Goal: Task Accomplishment & Management: Manage account settings

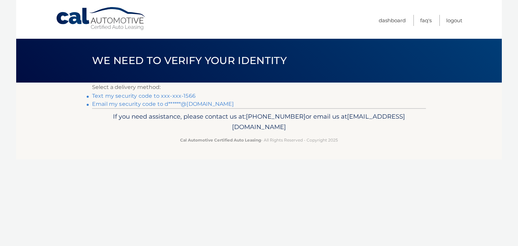
click at [190, 96] on link "Text my security code to xxx-xxx-1566" at bounding box center [144, 96] width 104 height 6
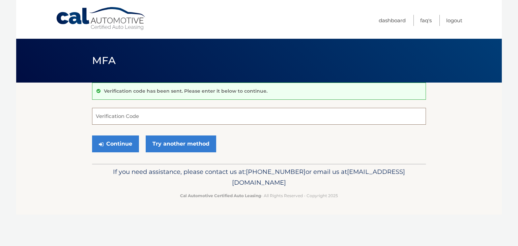
click at [119, 115] on input "Verification Code" at bounding box center [259, 116] width 334 height 17
type input "220308"
click at [110, 142] on button "Continue" at bounding box center [115, 144] width 47 height 17
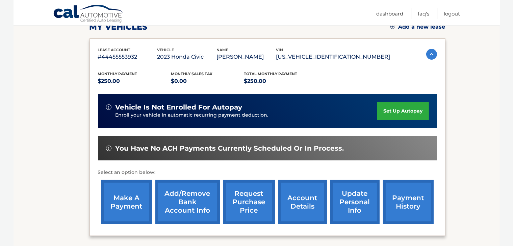
scroll to position [104, 0]
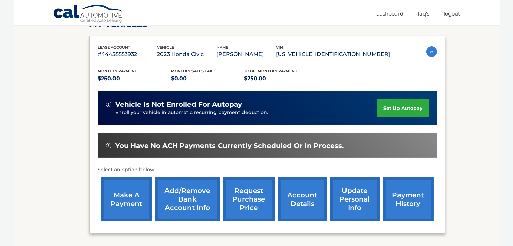
click at [305, 205] on link "account details" at bounding box center [302, 199] width 49 height 44
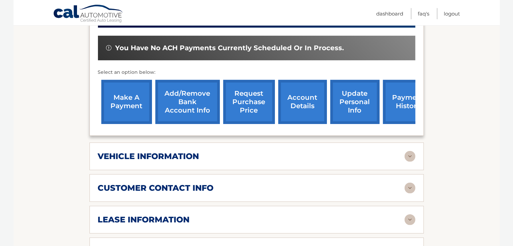
scroll to position [217, 0]
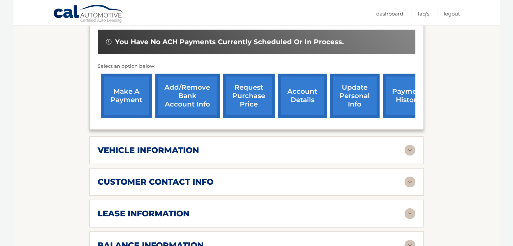
click at [409, 212] on img at bounding box center [409, 214] width 11 height 11
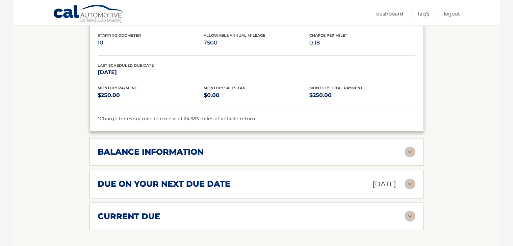
scroll to position [460, 0]
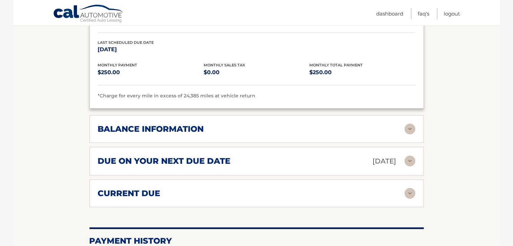
click at [410, 126] on img at bounding box center [409, 129] width 11 height 11
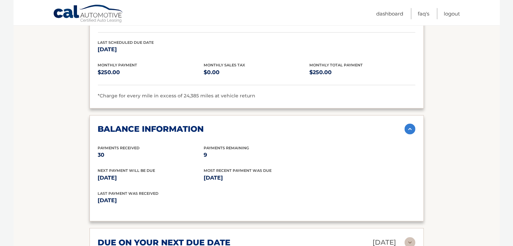
click at [412, 128] on img at bounding box center [409, 129] width 11 height 11
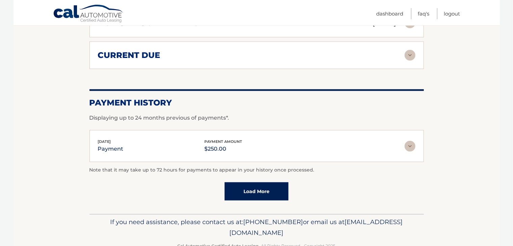
scroll to position [600, 0]
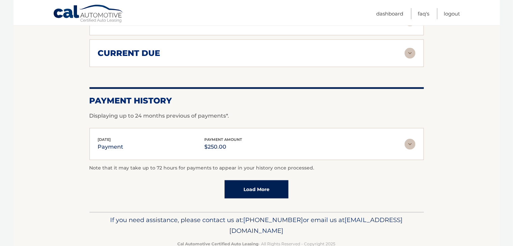
click at [408, 141] on img at bounding box center [409, 144] width 11 height 11
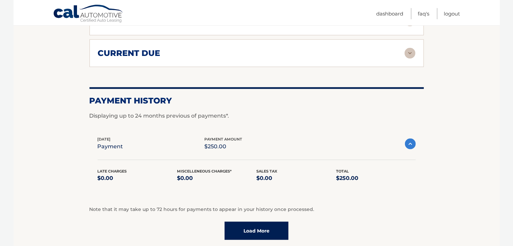
click at [410, 142] on img at bounding box center [410, 144] width 11 height 11
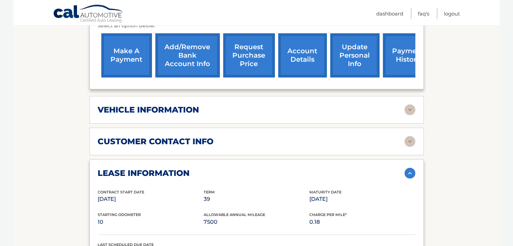
scroll to position [256, 0]
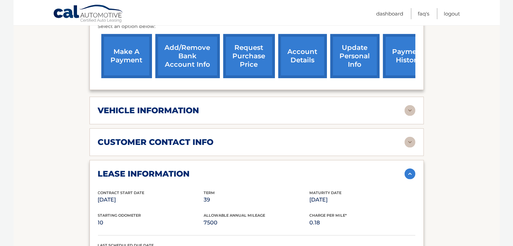
click at [265, 58] on link "request purchase price" at bounding box center [249, 56] width 52 height 44
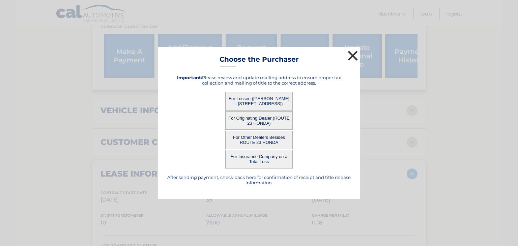
click at [354, 54] on button "×" at bounding box center [352, 55] width 13 height 13
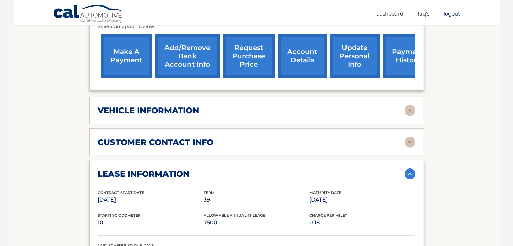
click at [452, 13] on link "Logout" at bounding box center [452, 13] width 16 height 11
